Goal: Task Accomplishment & Management: Manage account settings

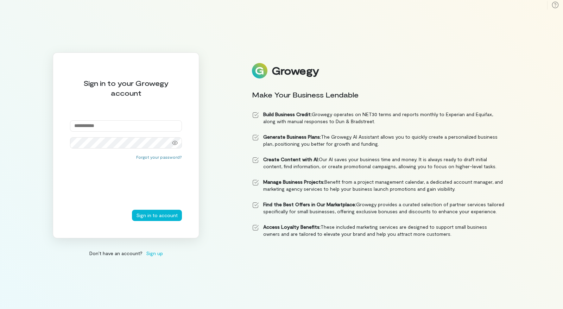
click at [141, 117] on div "Sign in to your Growegy account Forgot your password? Sign in to account" at bounding box center [126, 145] width 146 height 186
click at [135, 124] on input "email" at bounding box center [126, 125] width 112 height 11
type input "**********"
click at [155, 212] on button "Sign in to account" at bounding box center [157, 215] width 50 height 11
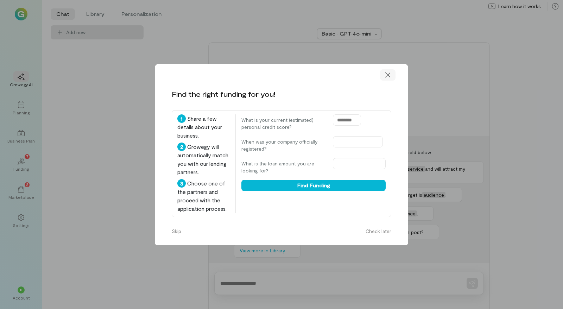
click at [387, 73] on icon at bounding box center [387, 74] width 7 height 7
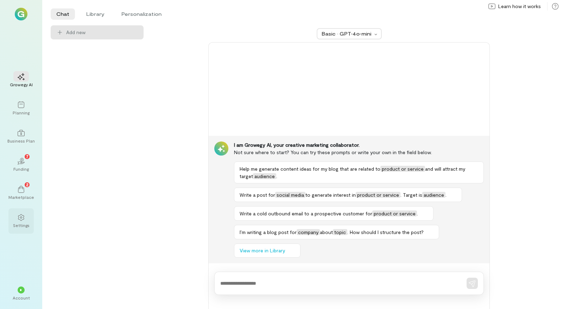
click at [21, 223] on div "Settings" at bounding box center [21, 225] width 17 height 6
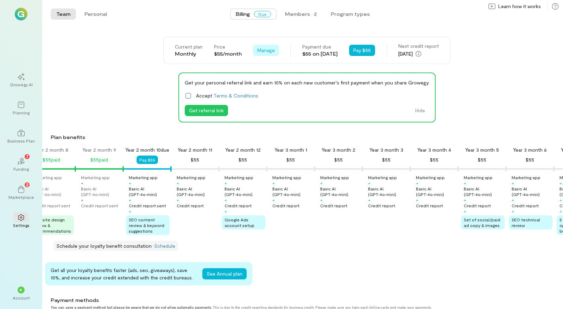
click at [258, 51] on span "Manage" at bounding box center [266, 50] width 18 height 7
click at [277, 77] on span "Cancel plan" at bounding box center [282, 79] width 26 height 7
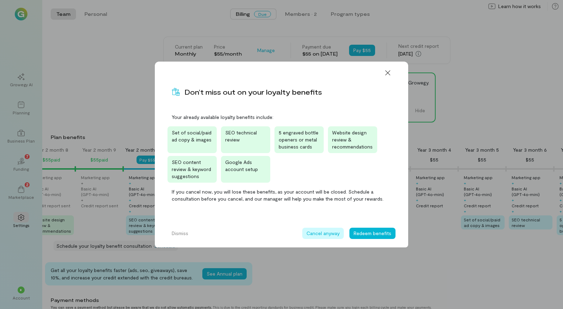
click at [317, 235] on button "Cancel anyway" at bounding box center [322, 232] width 41 height 11
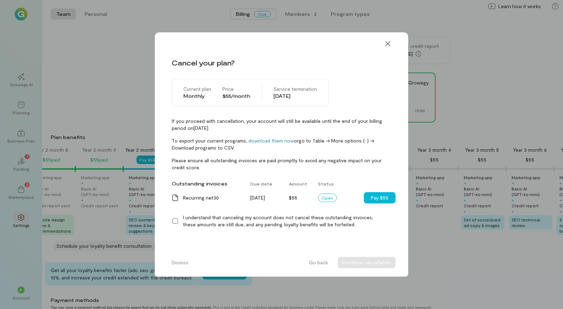
click at [175, 220] on icon at bounding box center [175, 220] width 7 height 7
click at [386, 41] on icon at bounding box center [387, 43] width 7 height 7
